Goal: Navigation & Orientation: Find specific page/section

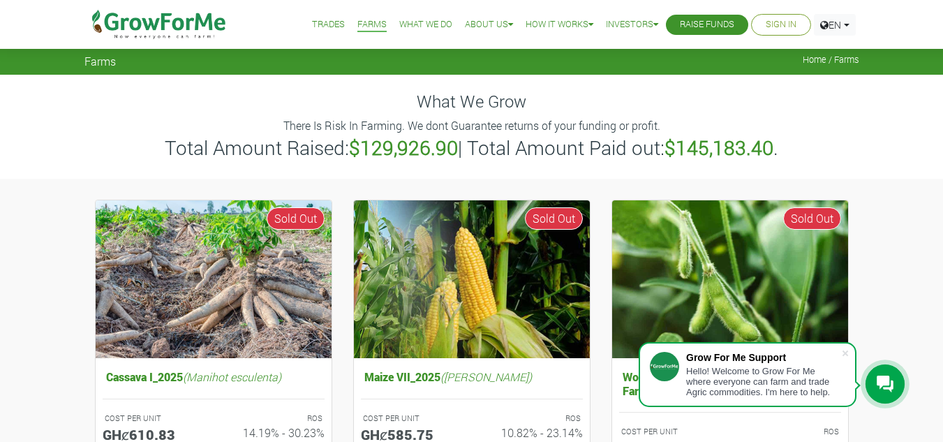
click at [315, 22] on link "Trades" at bounding box center [328, 24] width 33 height 15
